Goal: Information Seeking & Learning: Learn about a topic

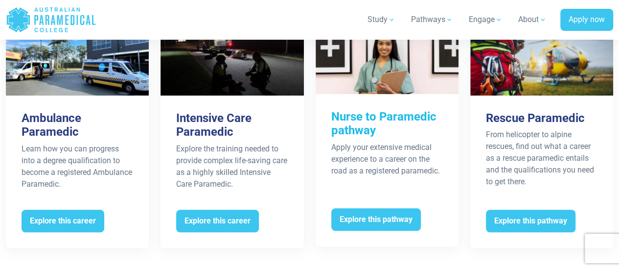
scroll to position [2031, 0]
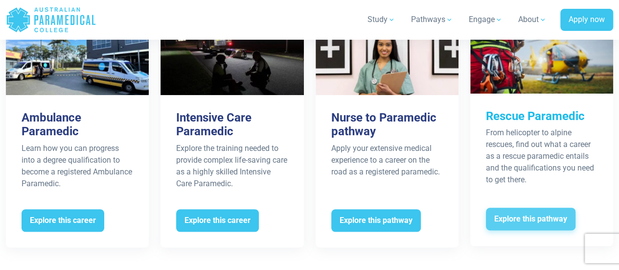
click at [534, 207] on span "Explore this pathway" at bounding box center [531, 218] width 90 height 23
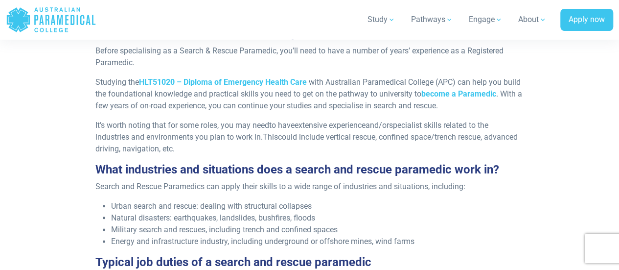
scroll to position [478, 0]
click at [461, 93] on span "become a Paramedic" at bounding box center [458, 93] width 75 height 9
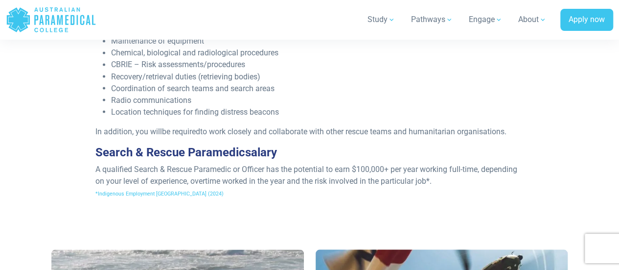
scroll to position [860, 0]
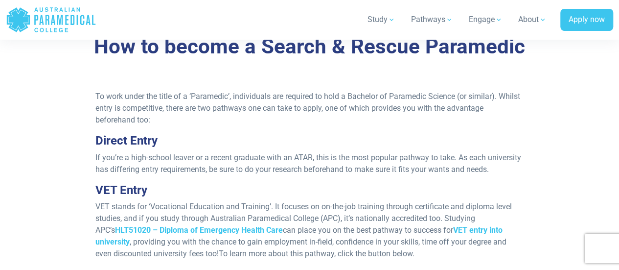
scroll to position [1295, 0]
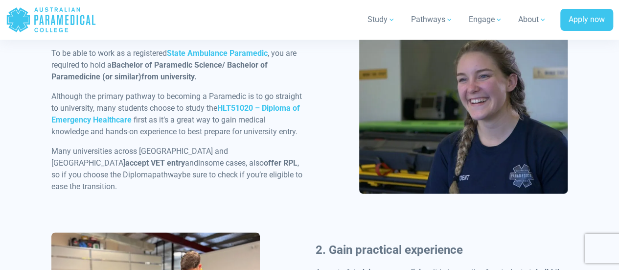
scroll to position [553, 0]
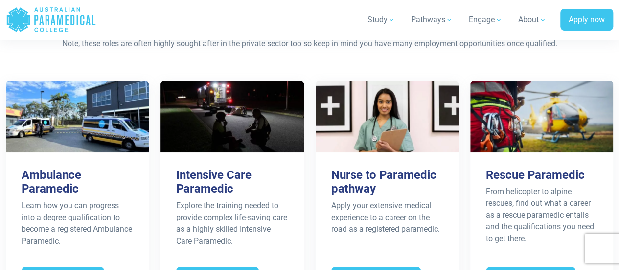
scroll to position [1973, 0]
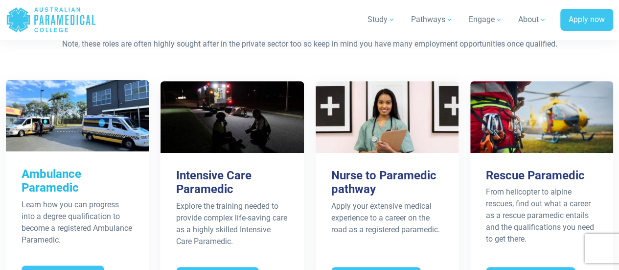
click at [59, 167] on h3 "Ambulance Paramedic" at bounding box center [78, 181] width 112 height 28
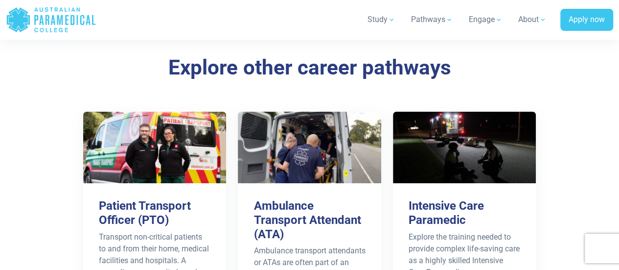
scroll to position [1629, 0]
